Goal: Download file/media

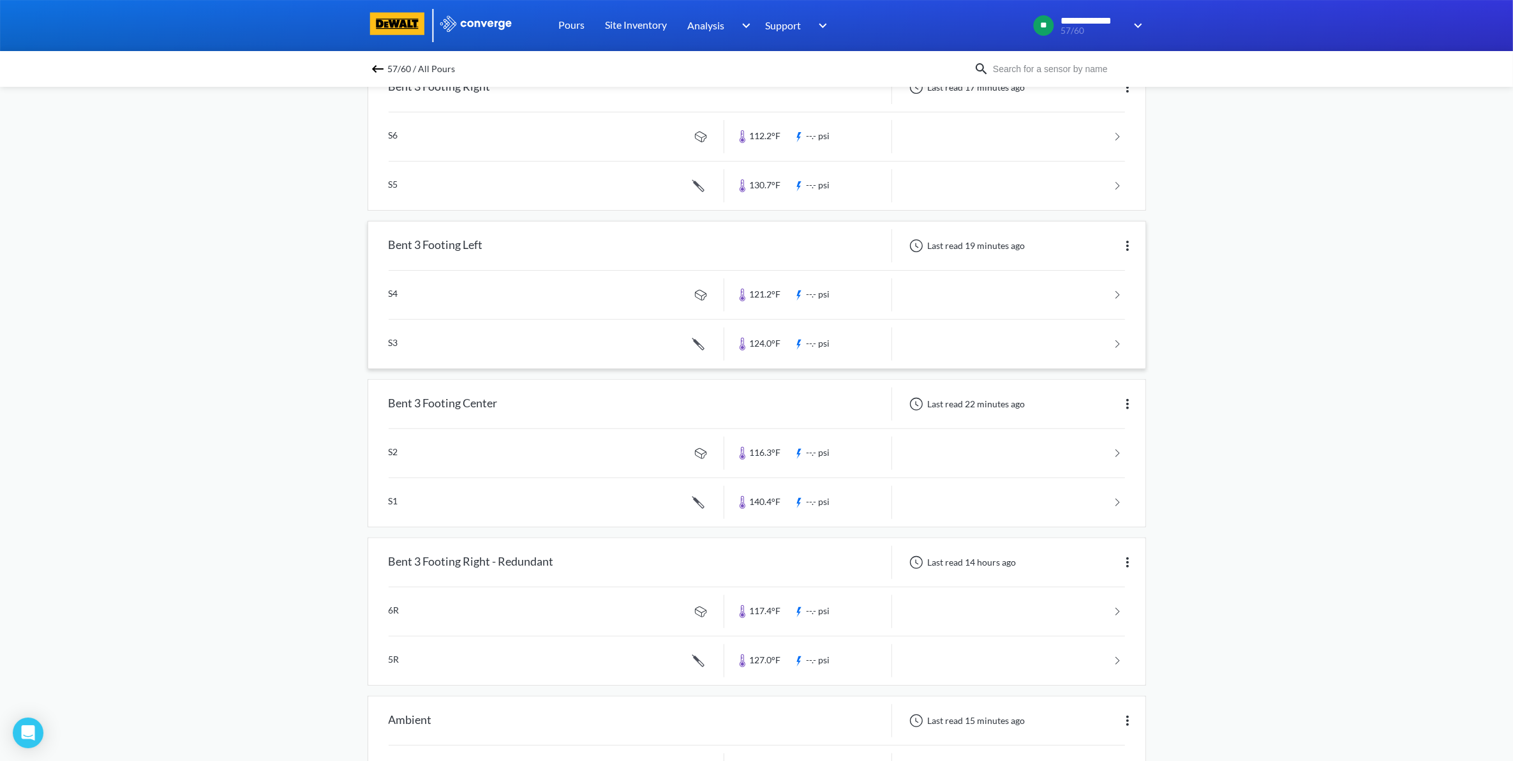
scroll to position [578, 0]
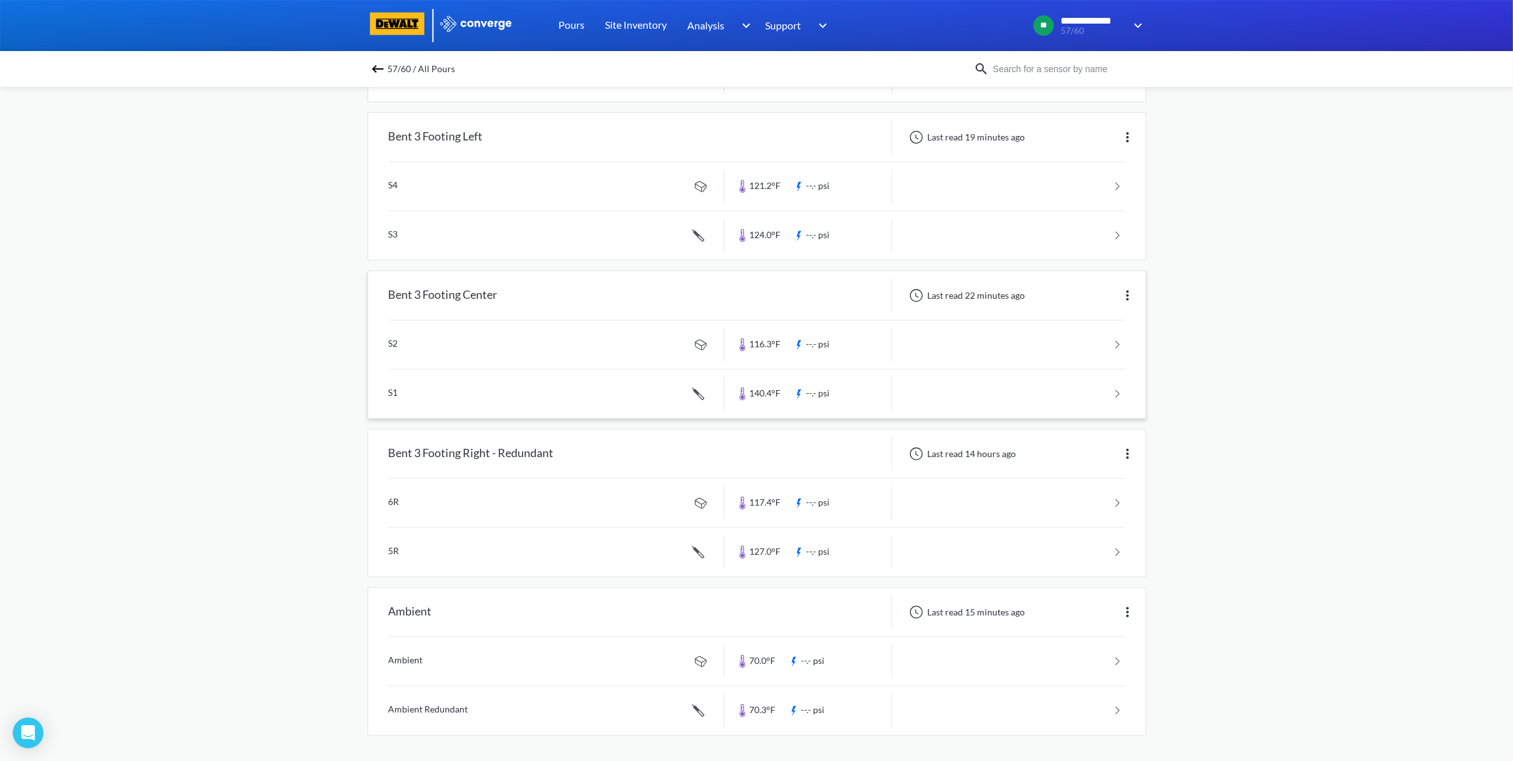
click at [1018, 294] on div "Last read 22 minutes ago" at bounding box center [965, 295] width 127 height 15
click at [617, 322] on link at bounding box center [757, 344] width 736 height 48
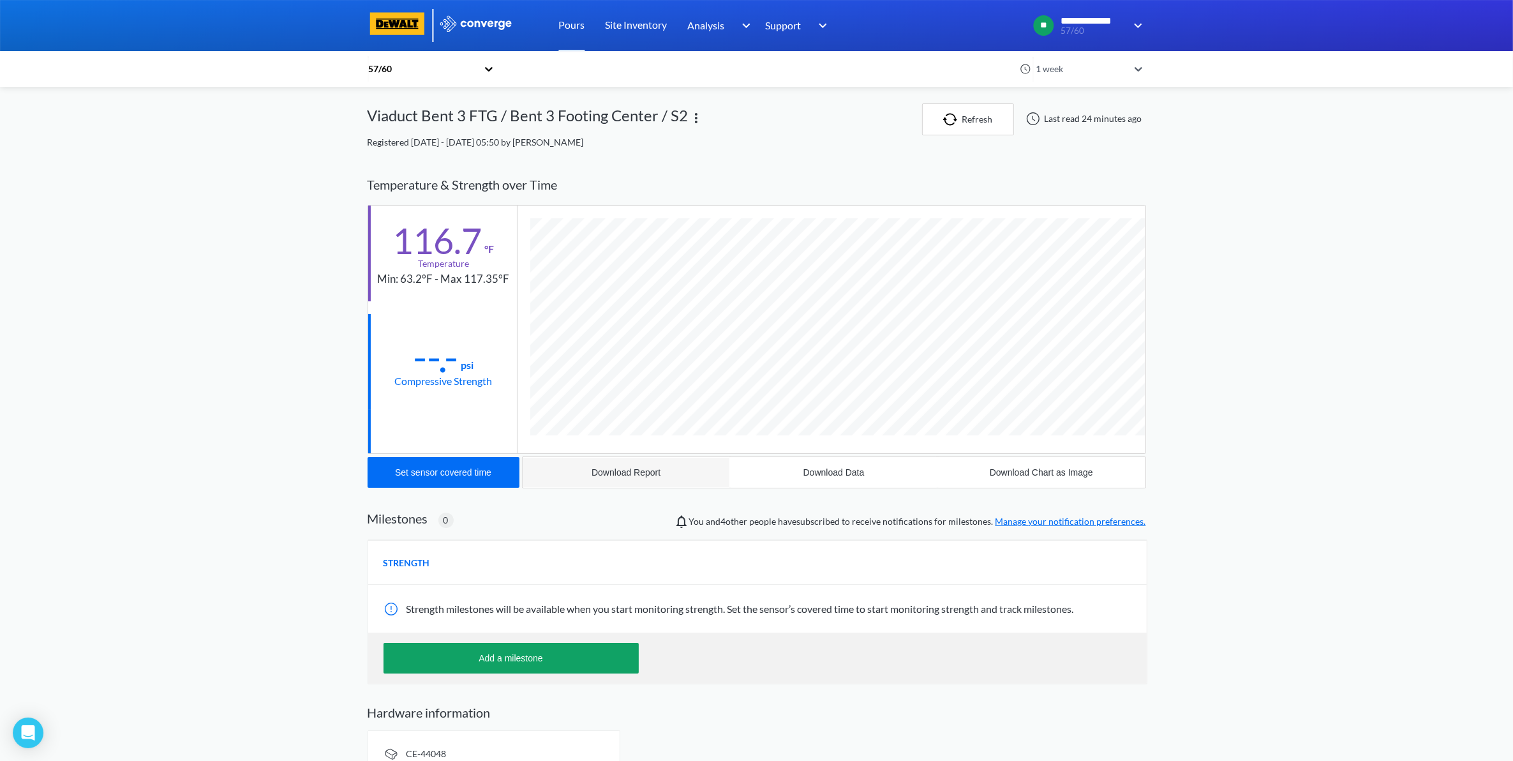
scroll to position [674, 778]
click at [634, 30] on link "Site Inventory" at bounding box center [636, 25] width 62 height 51
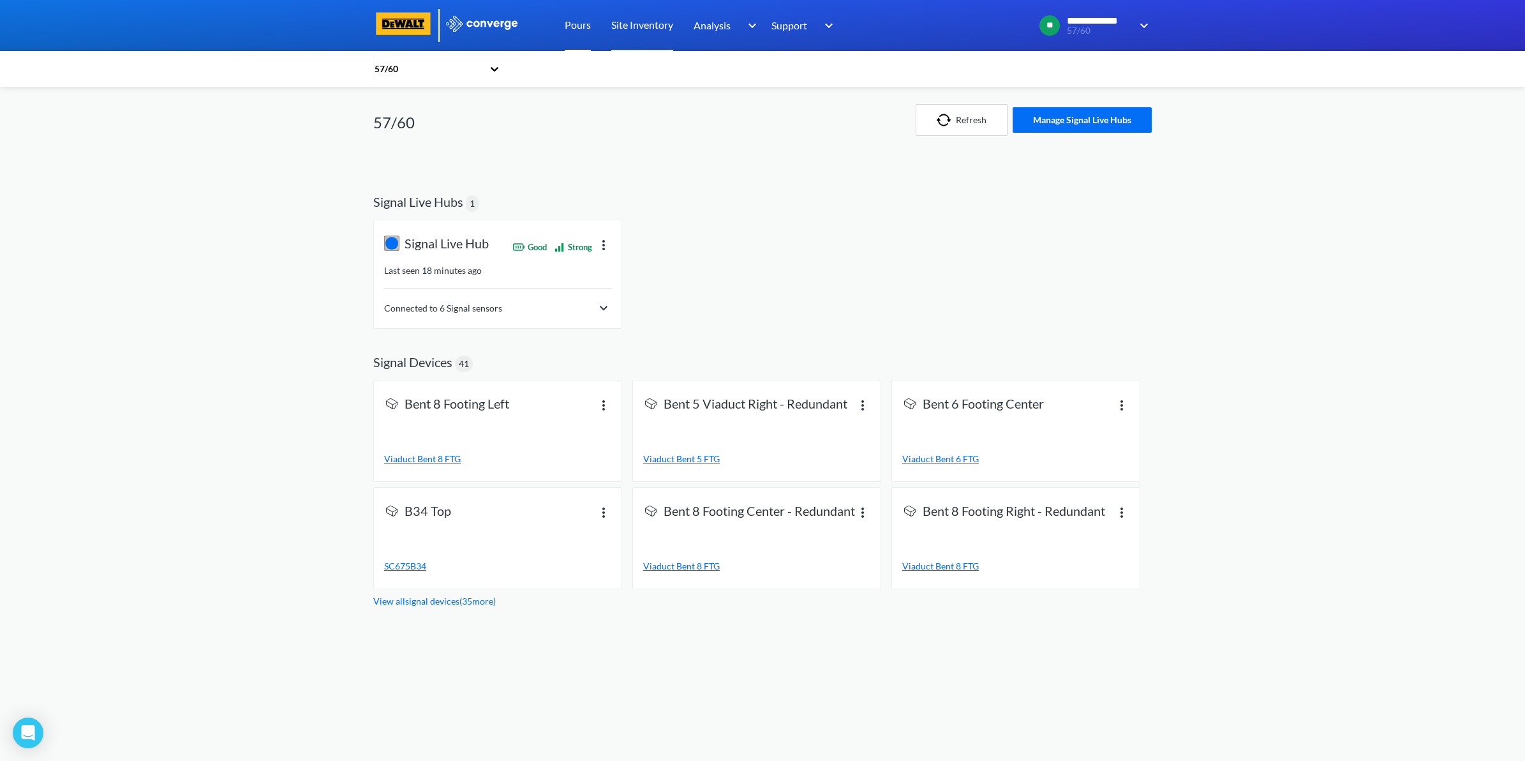
drag, startPoint x: 576, startPoint y: 23, endPoint x: 572, endPoint y: 17, distance: 7.8
click at [575, 21] on link "Pours" at bounding box center [578, 25] width 26 height 51
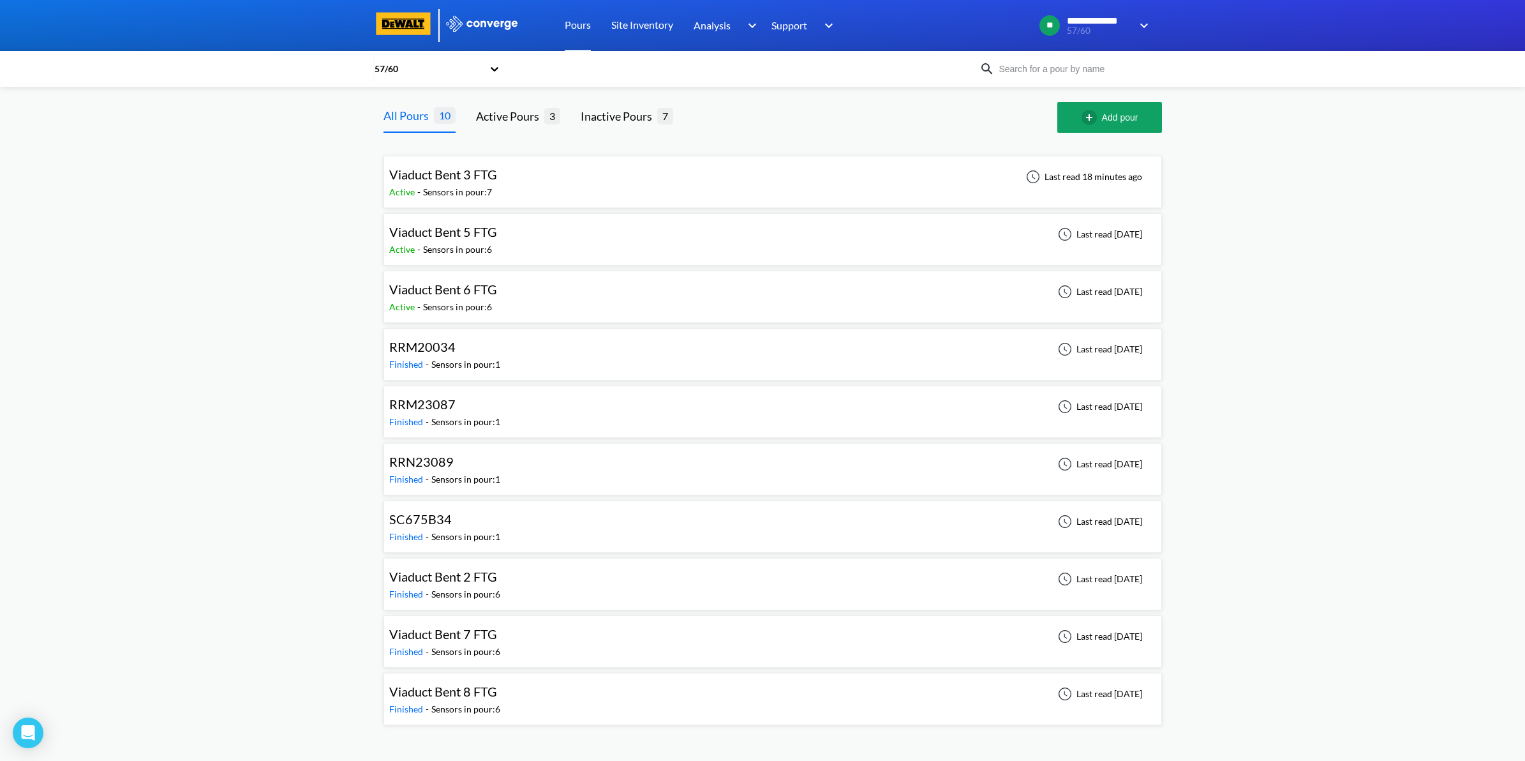
click at [679, 186] on div "Viaduct Bent 3 FTG Active - Sensors in pour: 7 Last read 18 minutes ago" at bounding box center [772, 181] width 767 height 41
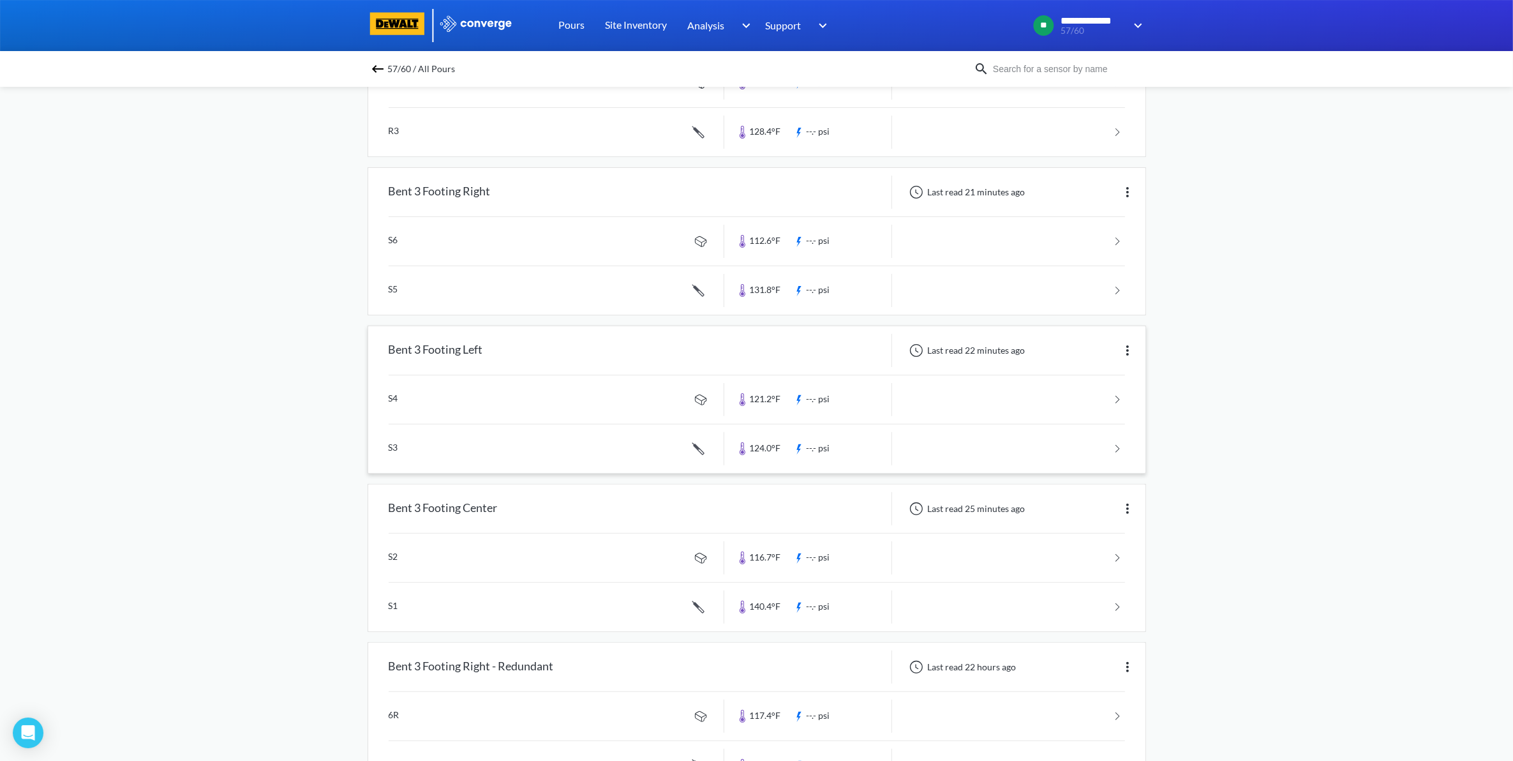
scroll to position [399, 0]
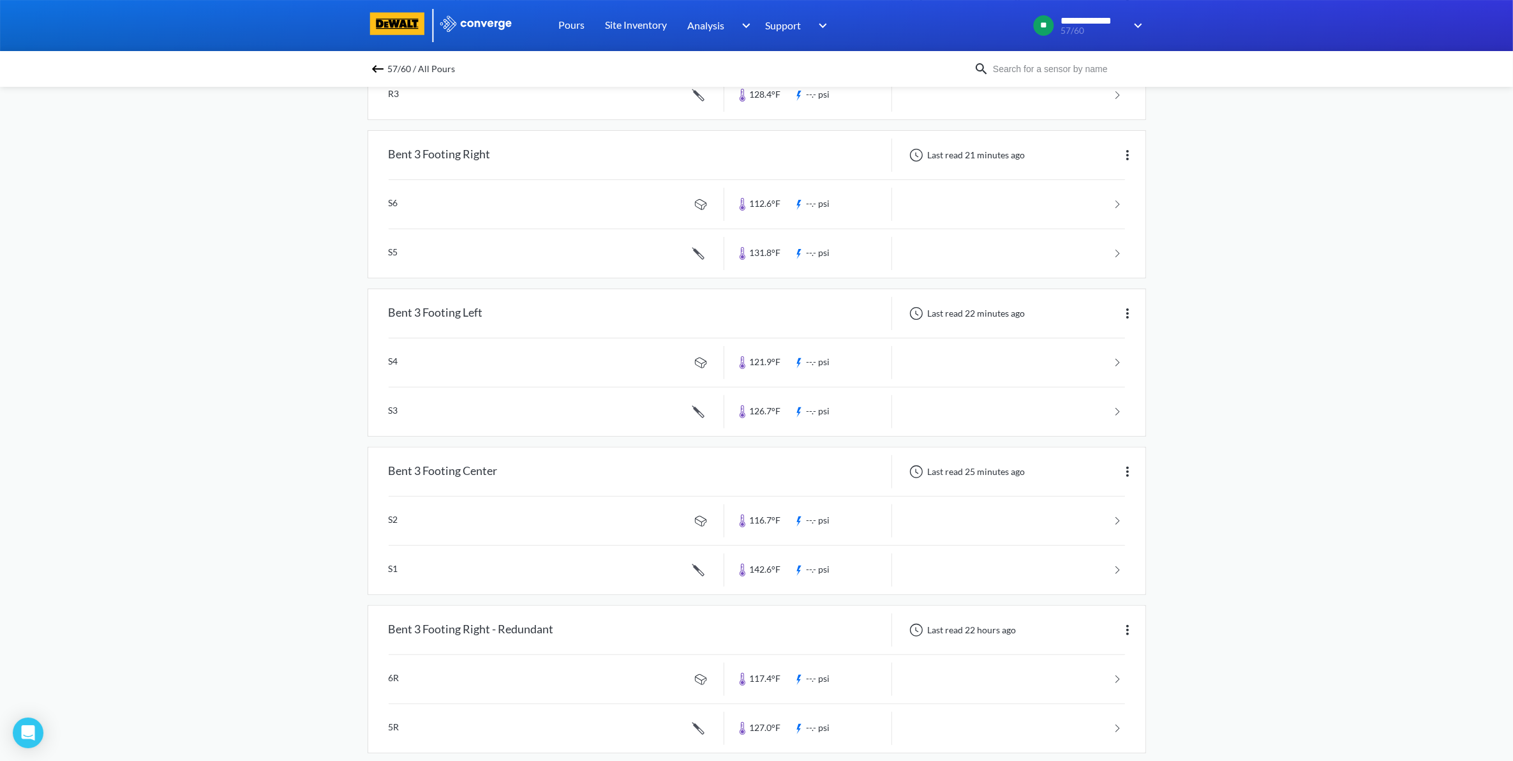
click at [542, 574] on link at bounding box center [757, 570] width 736 height 48
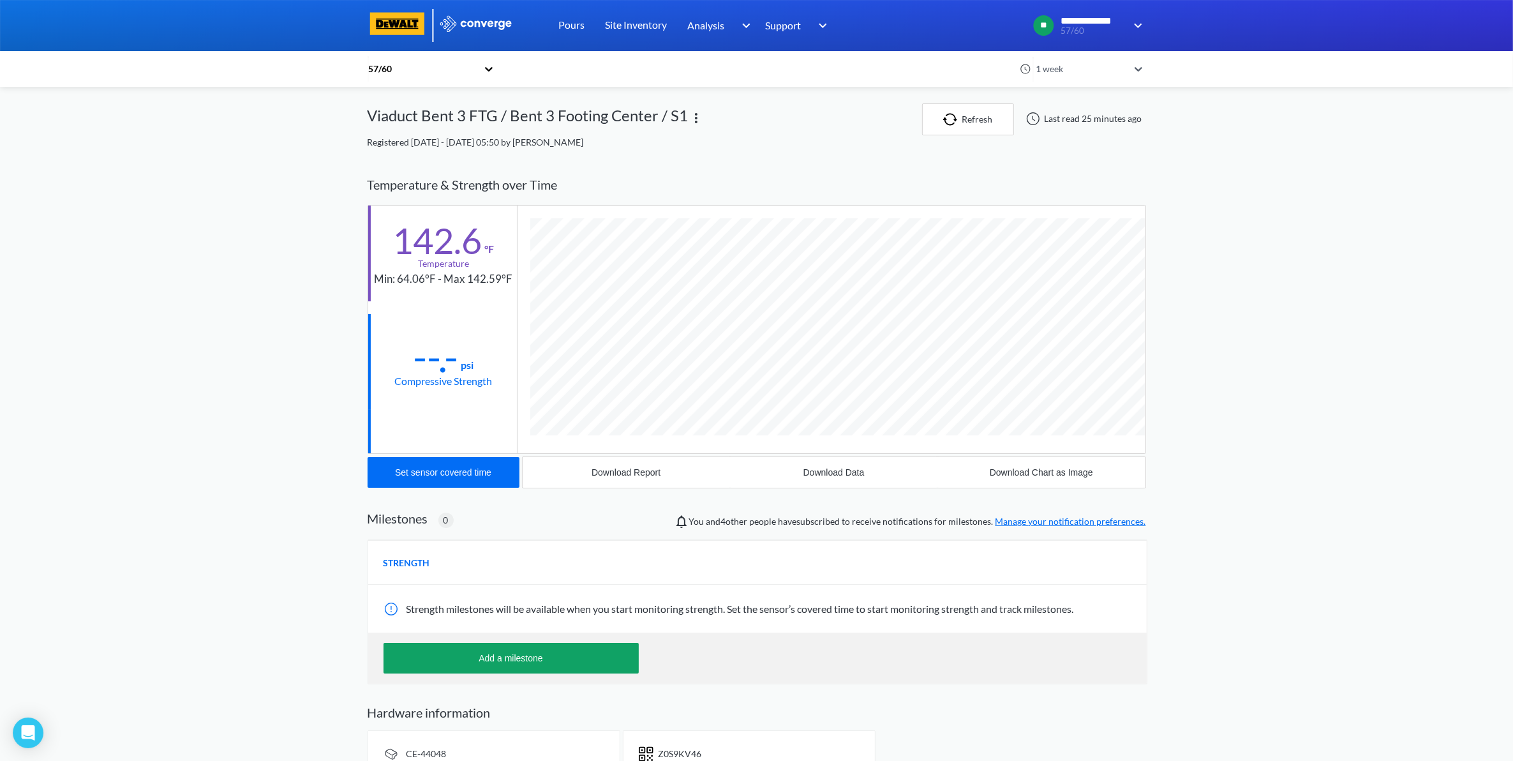
scroll to position [699, 778]
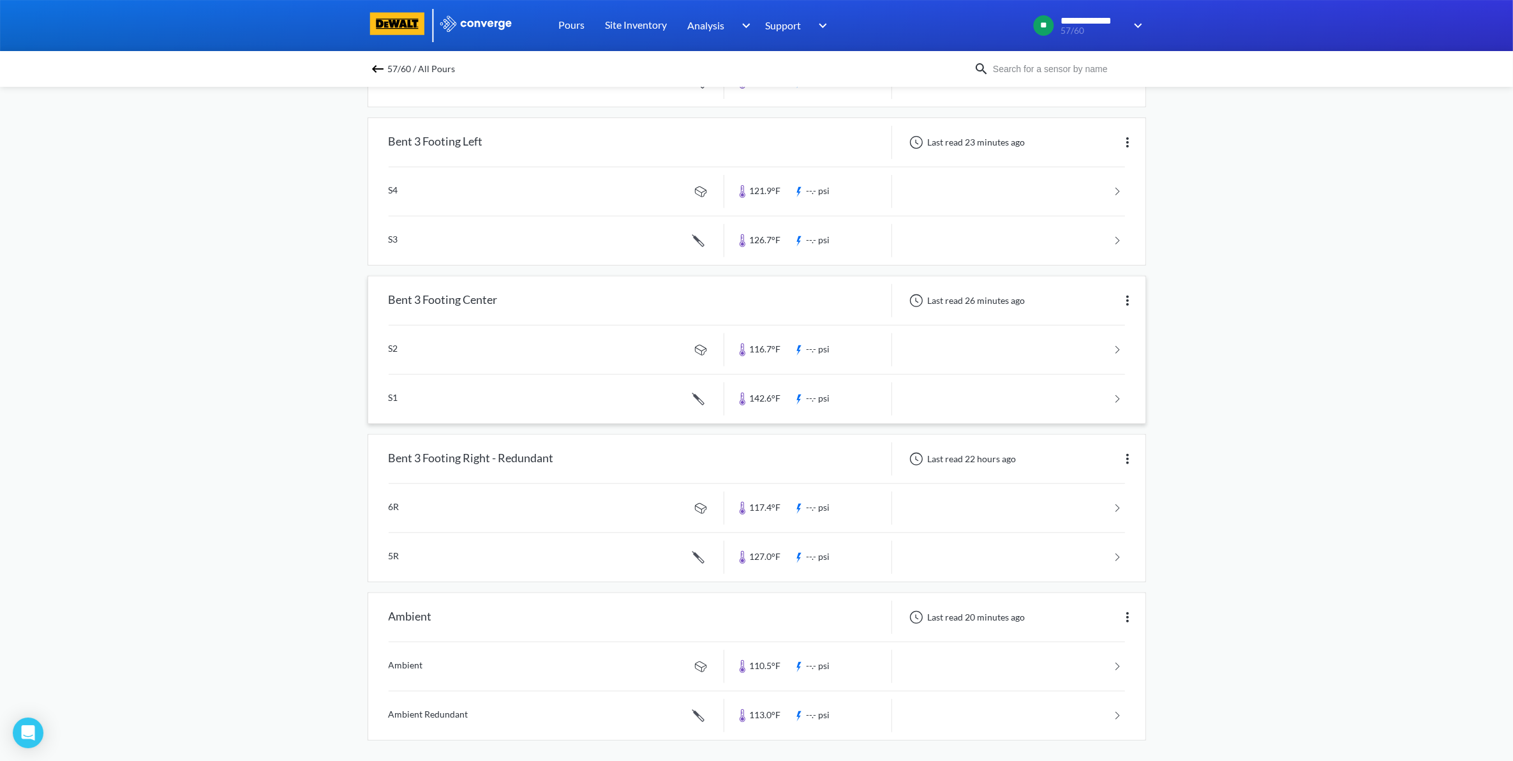
scroll to position [578, 0]
click at [669, 607] on div "Ambient" at bounding box center [546, 611] width 356 height 33
click at [1029, 705] on link at bounding box center [757, 710] width 736 height 48
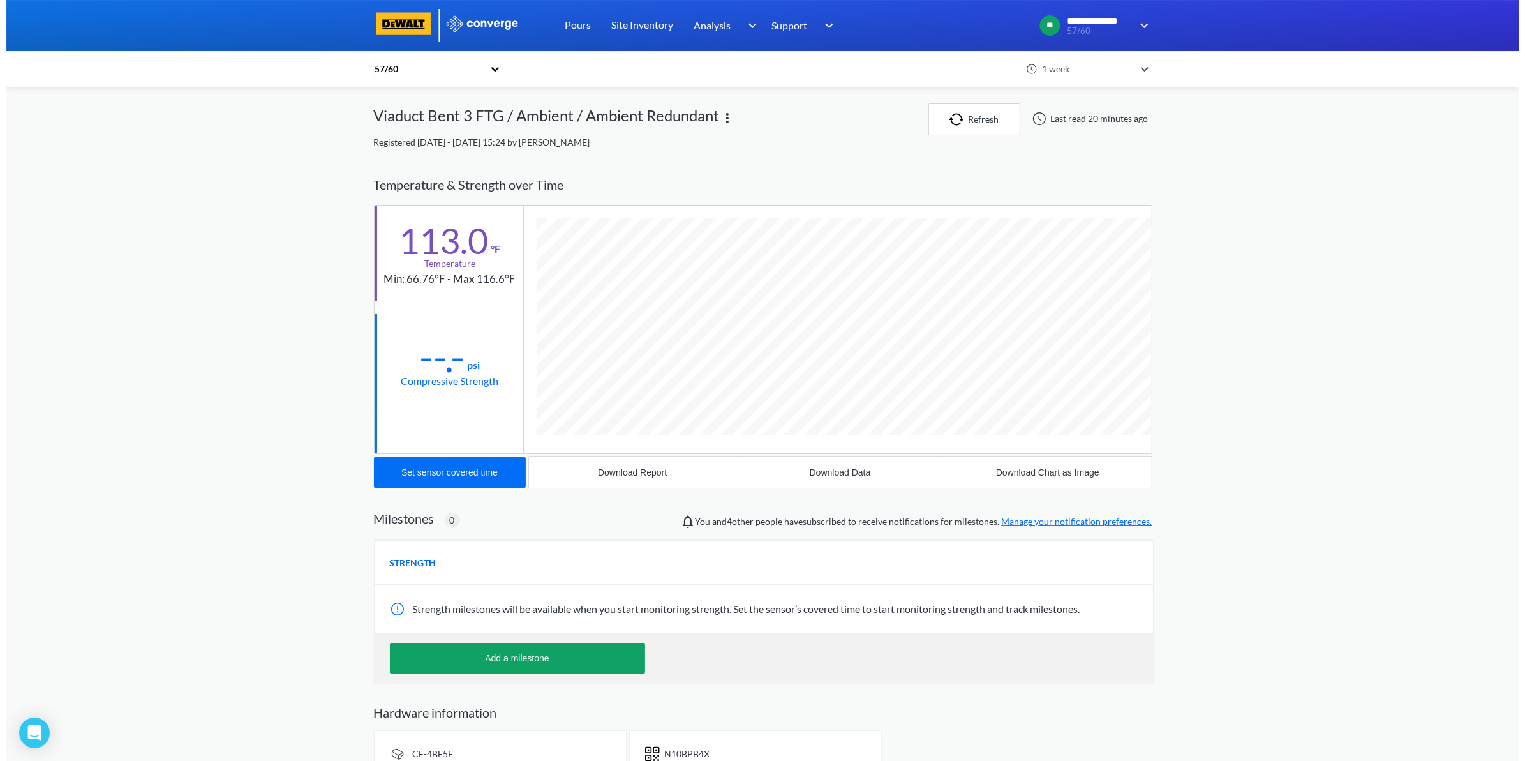
scroll to position [699, 778]
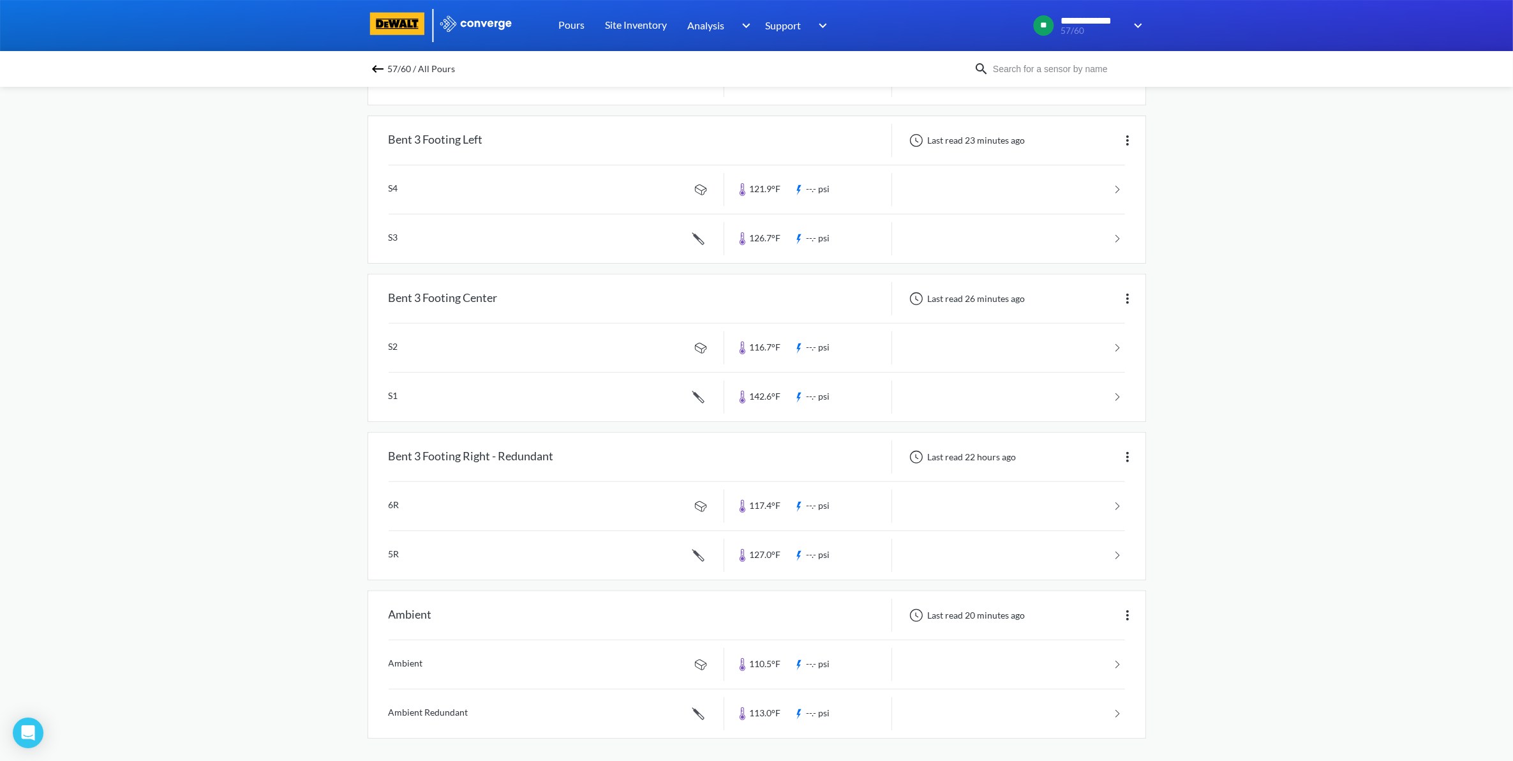
scroll to position [578, 0]
click at [1093, 700] on link at bounding box center [757, 710] width 736 height 48
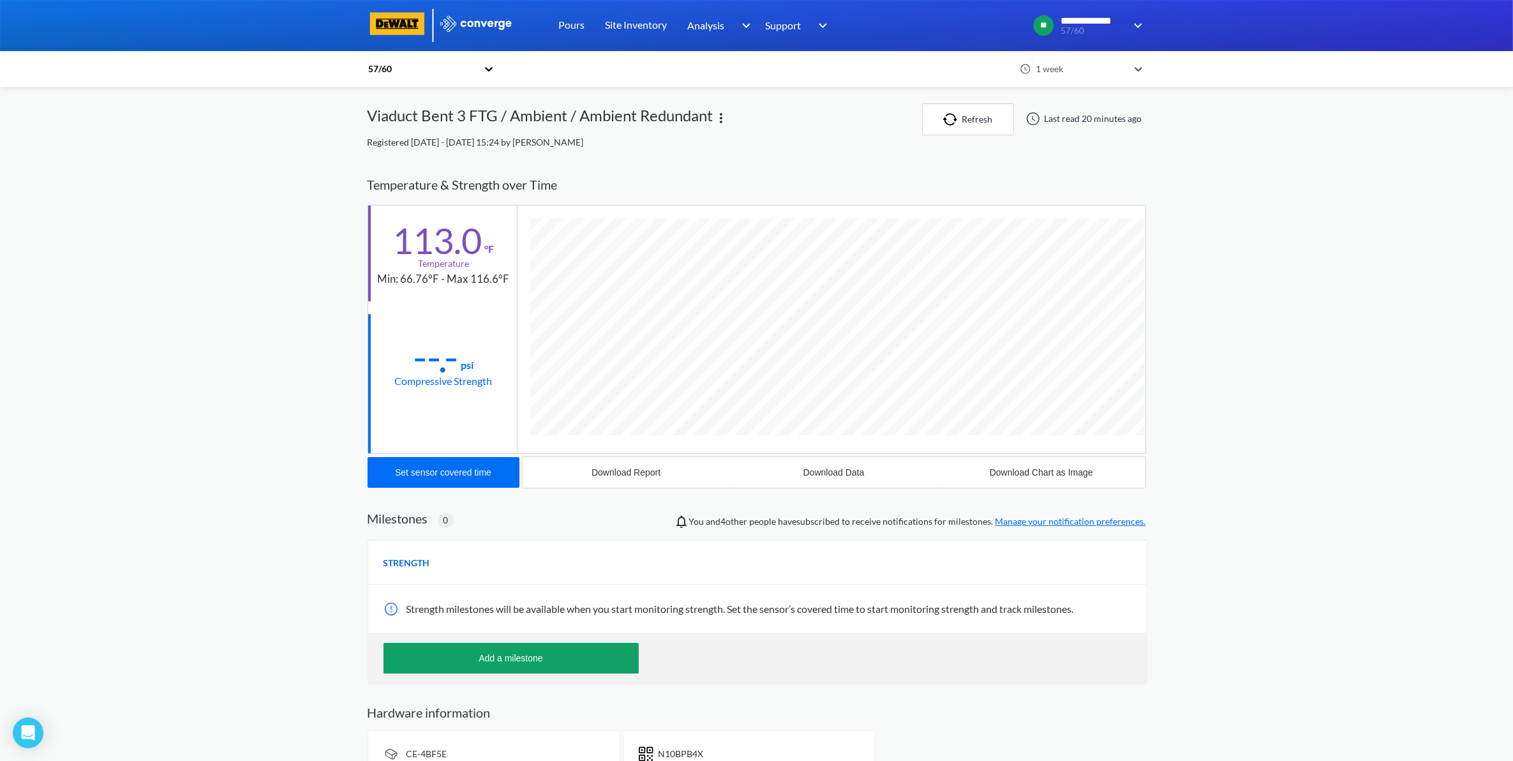
scroll to position [699, 778]
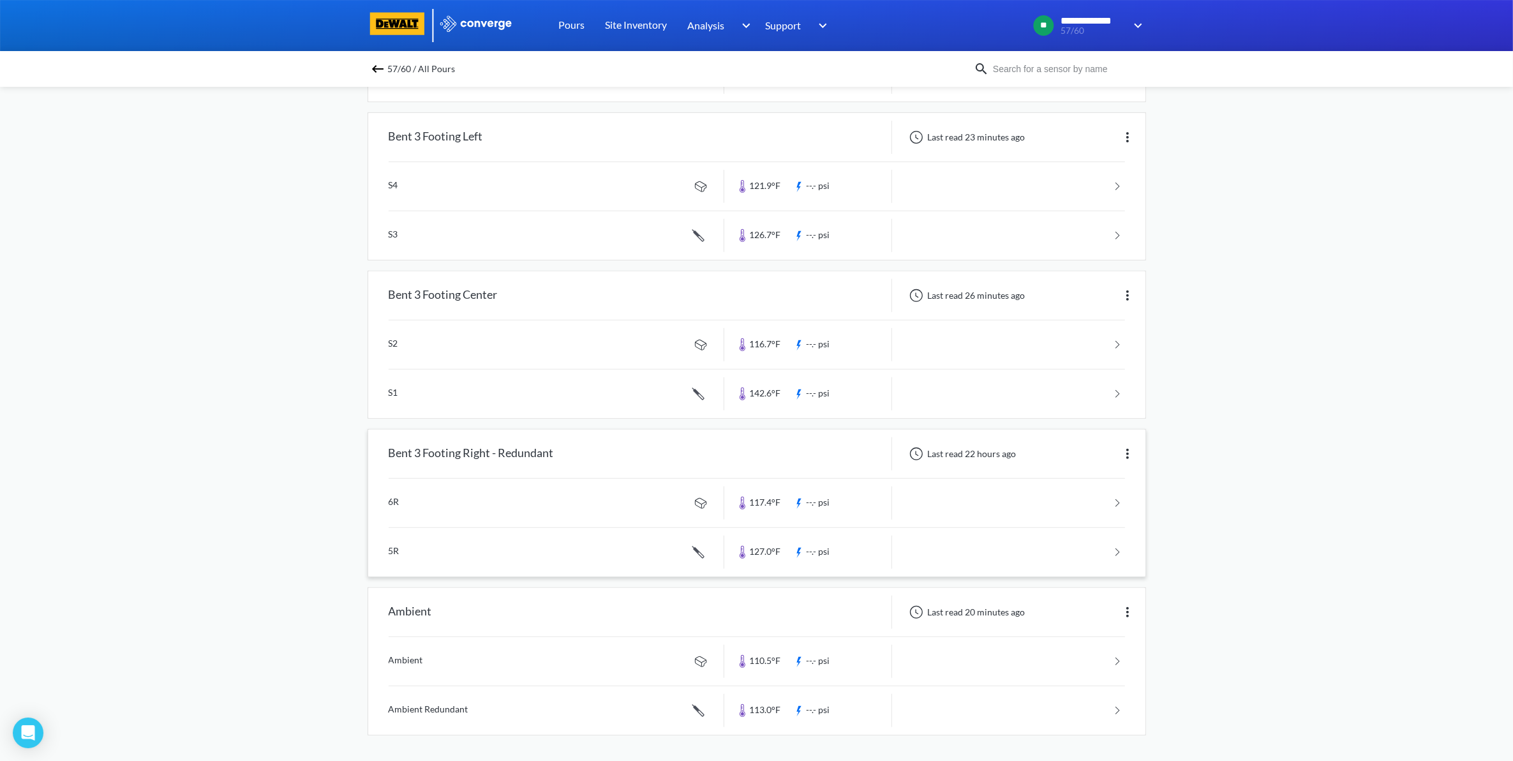
scroll to position [578, 0]
click at [1098, 655] on link at bounding box center [757, 661] width 736 height 48
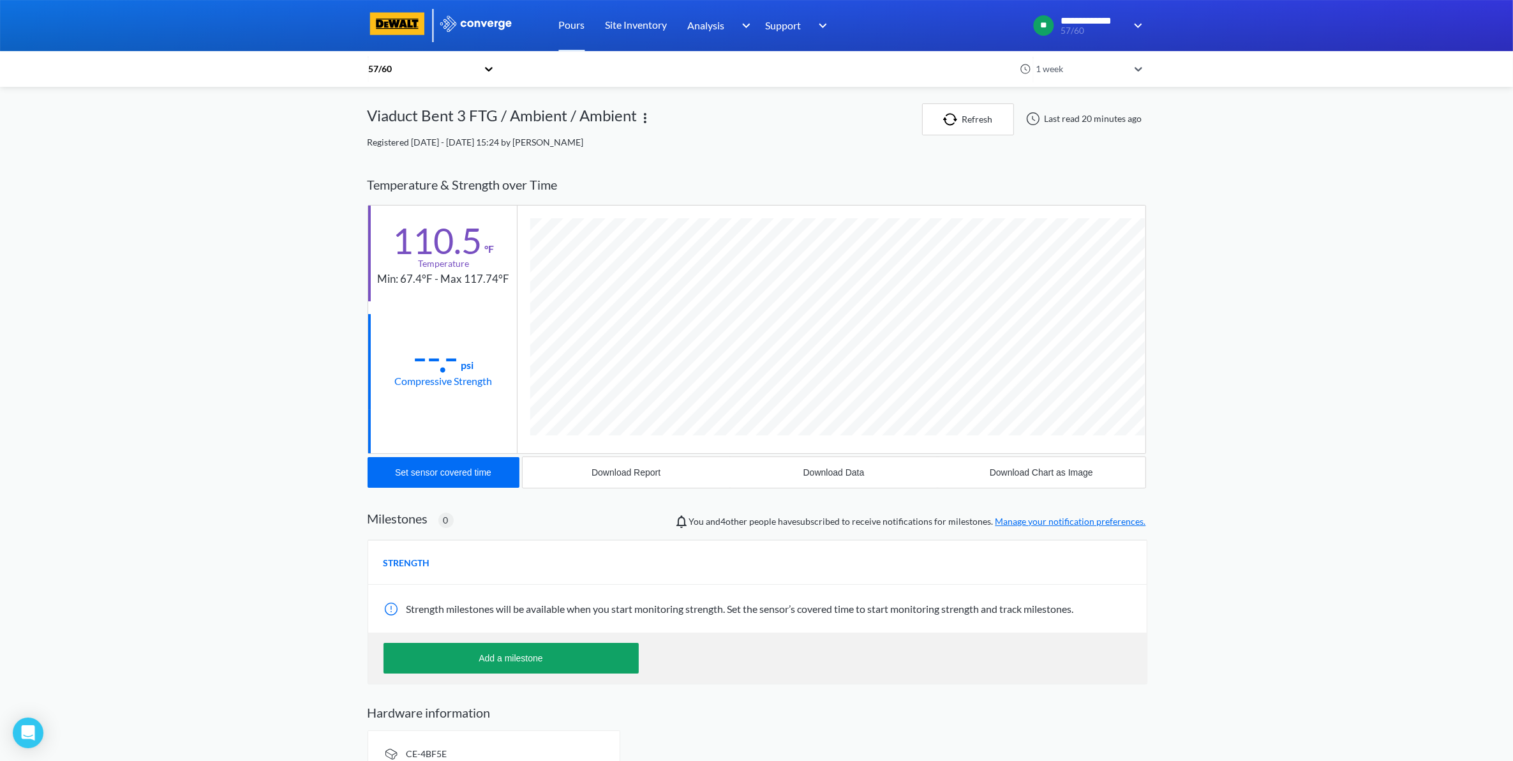
scroll to position [674, 778]
click at [798, 470] on button "Download Data" at bounding box center [833, 472] width 207 height 31
